Goal: Information Seeking & Learning: Learn about a topic

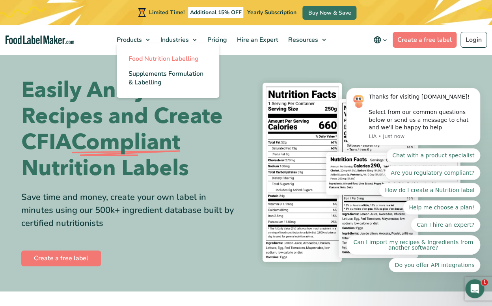
click at [147, 61] on span "Food Nutrition Labelling" at bounding box center [163, 58] width 70 height 9
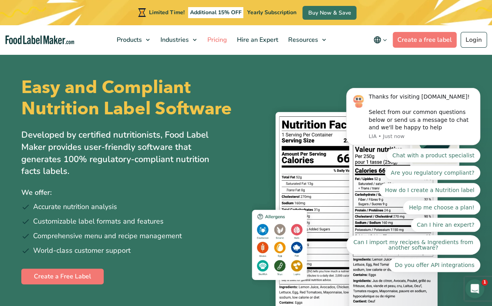
click at [218, 40] on span "Pricing" at bounding box center [216, 39] width 23 height 9
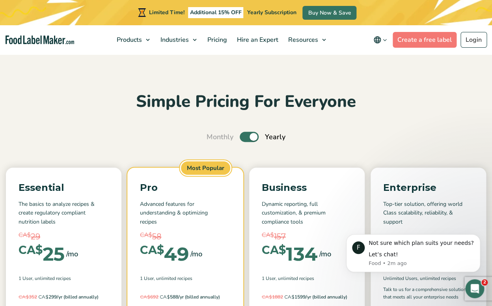
click at [246, 138] on label "Toggle" at bounding box center [249, 137] width 19 height 10
click at [213, 138] on input "Toggle" at bounding box center [210, 136] width 5 height 5
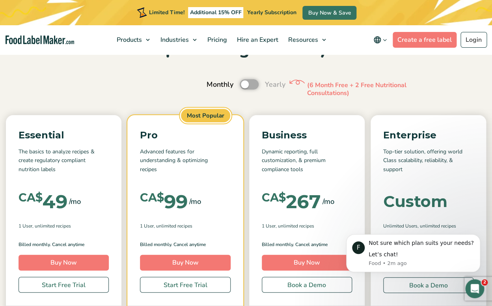
scroll to position [53, 0]
click at [255, 85] on label "Toggle" at bounding box center [249, 84] width 19 height 10
click at [213, 85] on input "Toggle" at bounding box center [210, 84] width 5 height 5
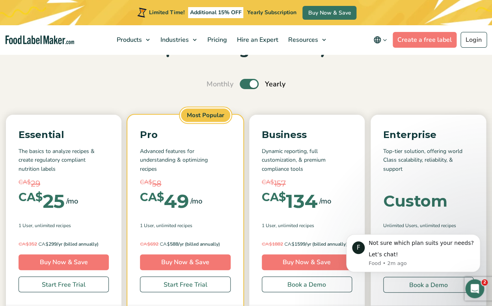
click at [241, 86] on label "Toggle" at bounding box center [249, 84] width 19 height 10
click at [213, 86] on input "Toggle" at bounding box center [210, 84] width 5 height 5
checkbox input "false"
